Goal: Navigation & Orientation: Go to known website

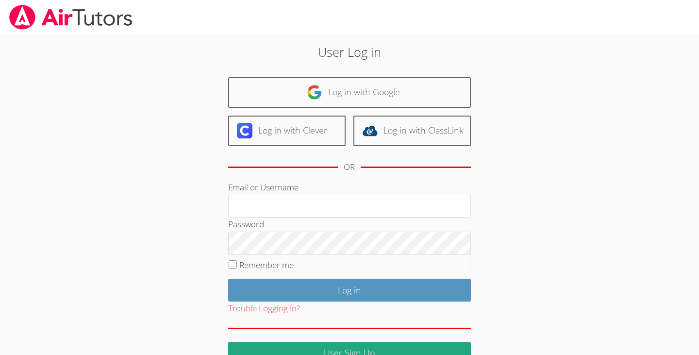
click at [290, 92] on link "Log in with Google" at bounding box center [349, 92] width 243 height 31
